Goal: Task Accomplishment & Management: Manage account settings

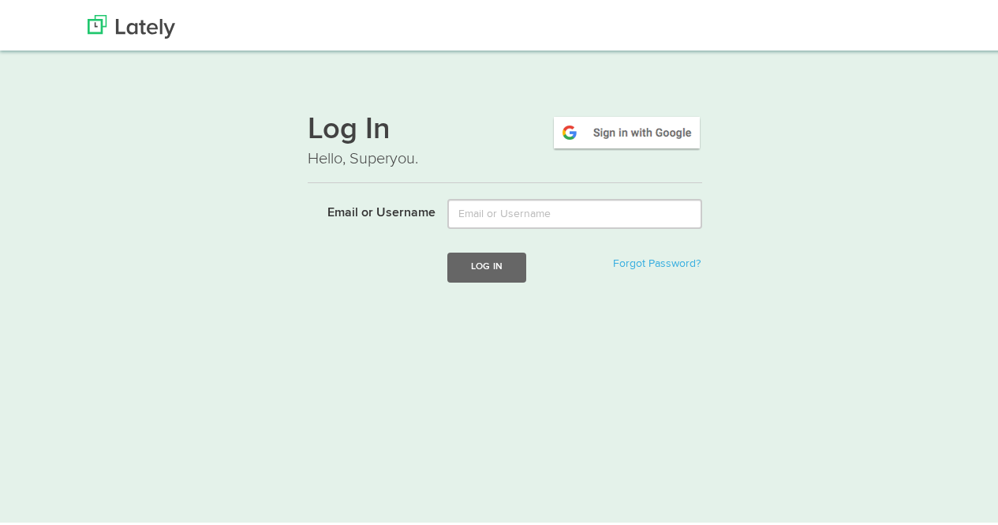
type input "vanessa.vanessa@atlascopco.com"
click at [503, 256] on button "Log In" at bounding box center [486, 263] width 79 height 29
click at [540, 301] on div "Sorry, please try again." at bounding box center [521, 307] width 149 height 32
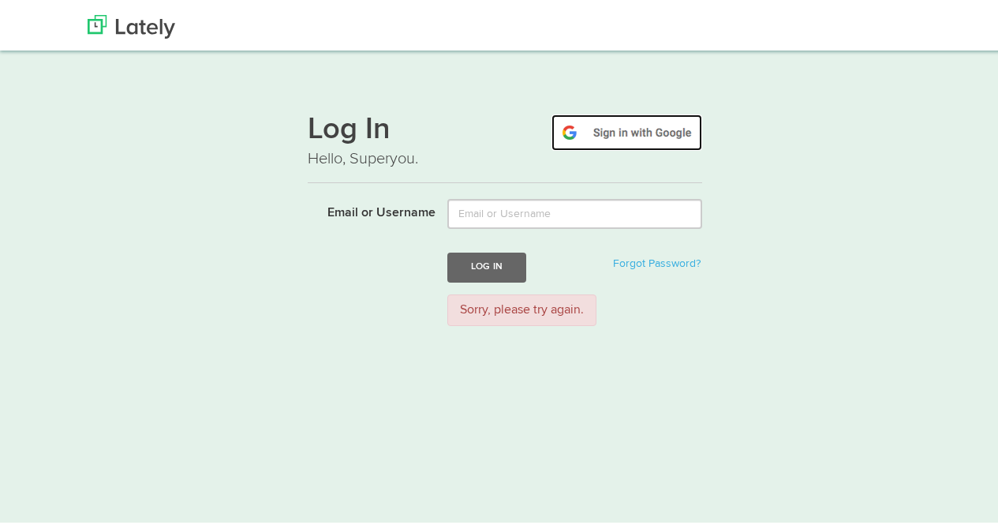
click at [607, 129] on img at bounding box center [626, 129] width 151 height 36
